Goal: Task Accomplishment & Management: Complete application form

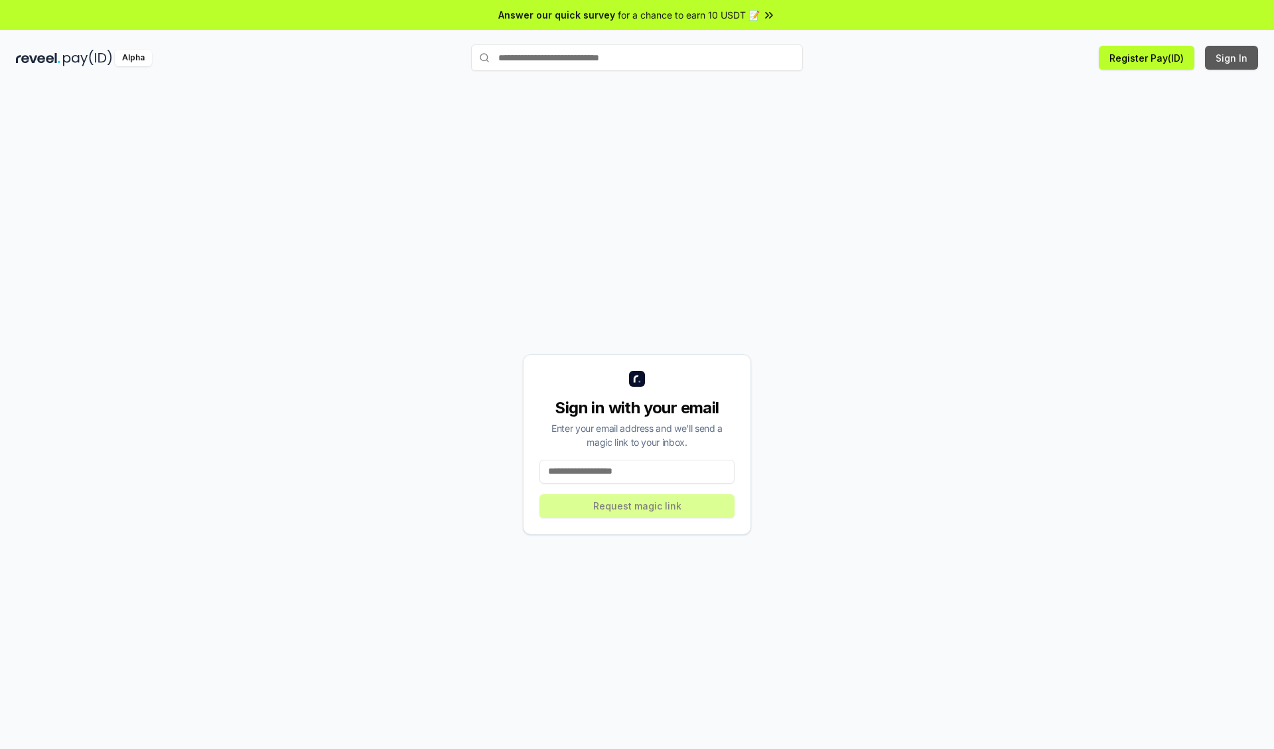
click at [1232, 58] on button "Sign In" at bounding box center [1231, 58] width 53 height 24
type input "**********"
click at [637, 506] on button "Request magic link" at bounding box center [636, 506] width 195 height 24
